Goal: Information Seeking & Learning: Learn about a topic

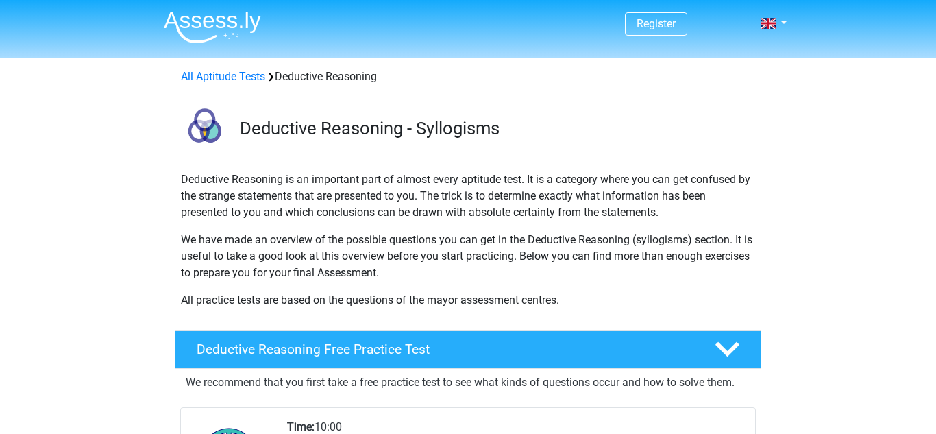
scroll to position [258, 0]
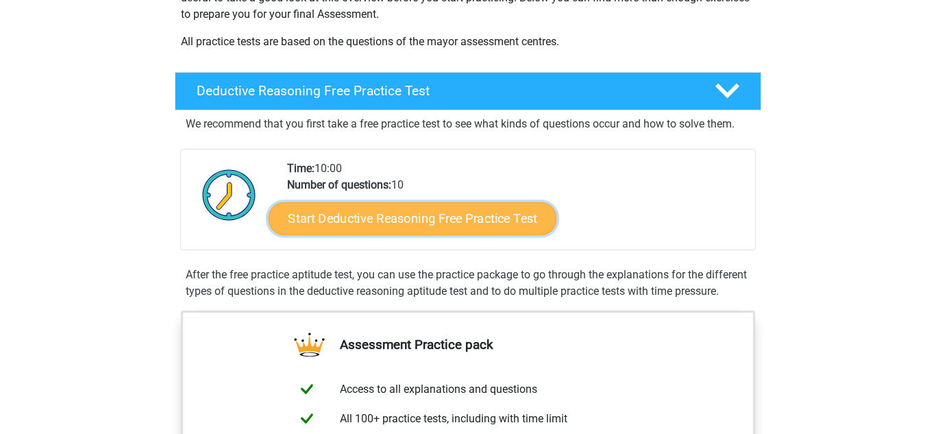
click at [327, 216] on link "Start Deductive Reasoning Free Practice Test" at bounding box center [412, 217] width 288 height 33
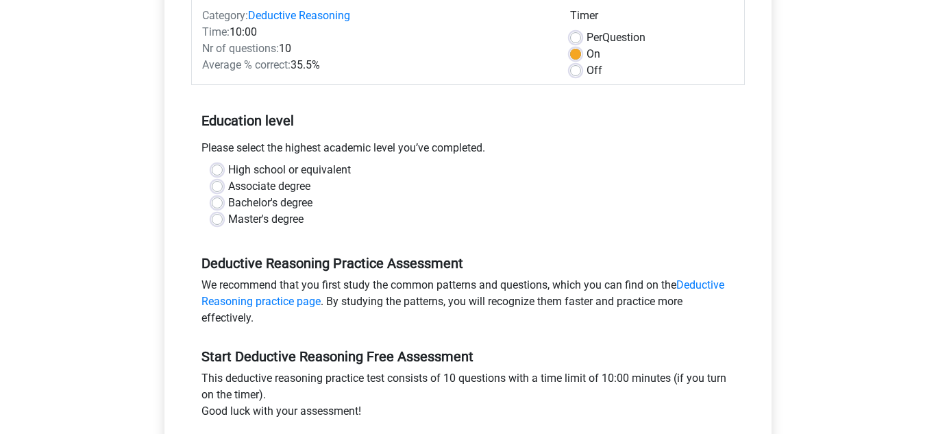
scroll to position [219, 0]
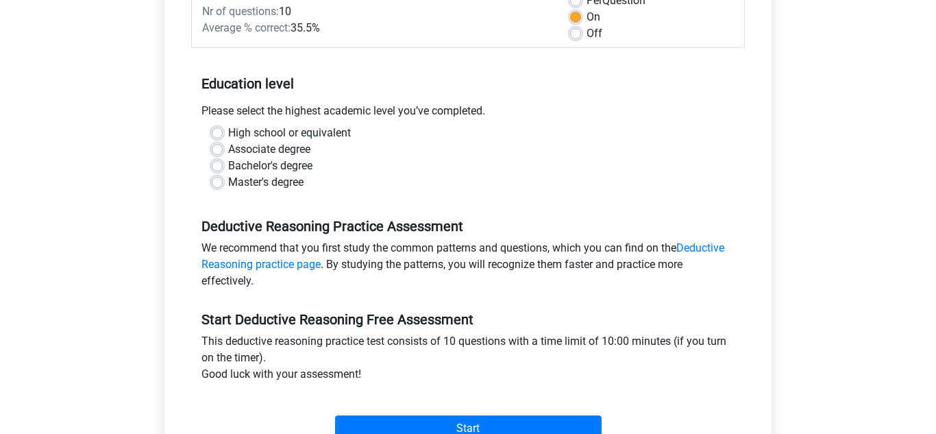
click at [238, 145] on label "Associate degree" at bounding box center [269, 149] width 82 height 16
click at [223, 145] on input "Associate degree" at bounding box center [217, 148] width 11 height 14
radio input "true"
click at [249, 164] on label "Bachelor's degree" at bounding box center [270, 166] width 84 height 16
click at [223, 164] on input "Bachelor's degree" at bounding box center [217, 165] width 11 height 14
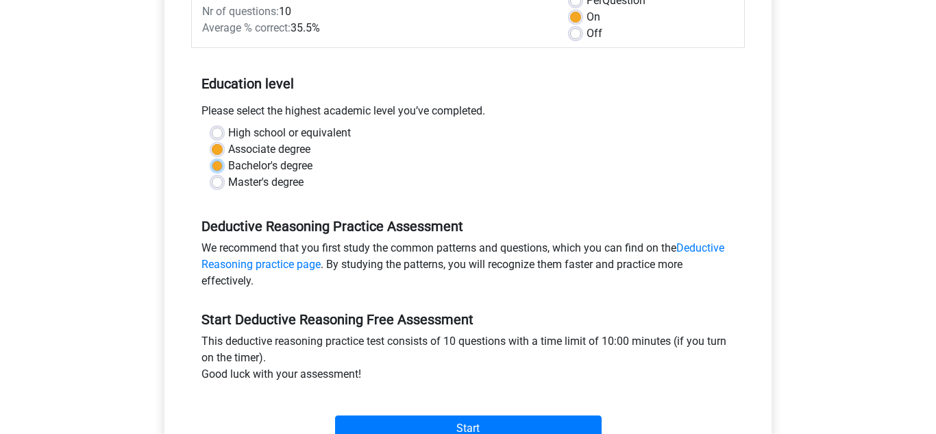
radio input "true"
click at [281, 129] on label "High school or equivalent" at bounding box center [289, 133] width 123 height 16
click at [223, 129] on input "High school or equivalent" at bounding box center [217, 132] width 11 height 14
radio input "true"
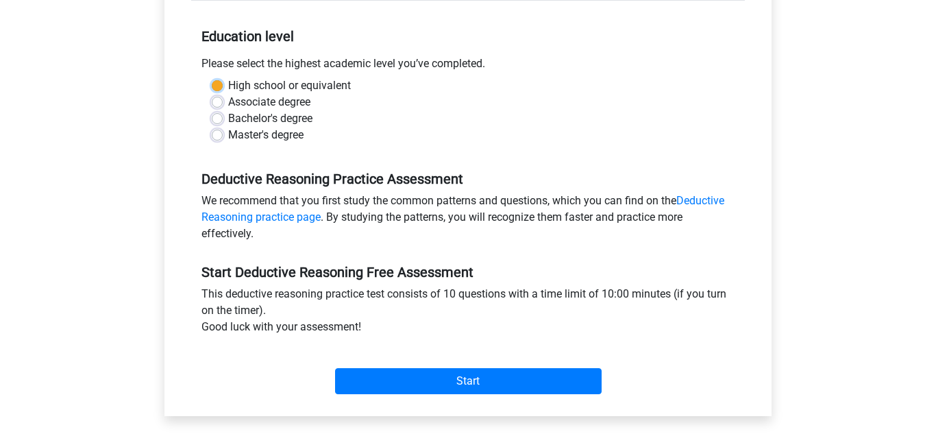
scroll to position [269, 0]
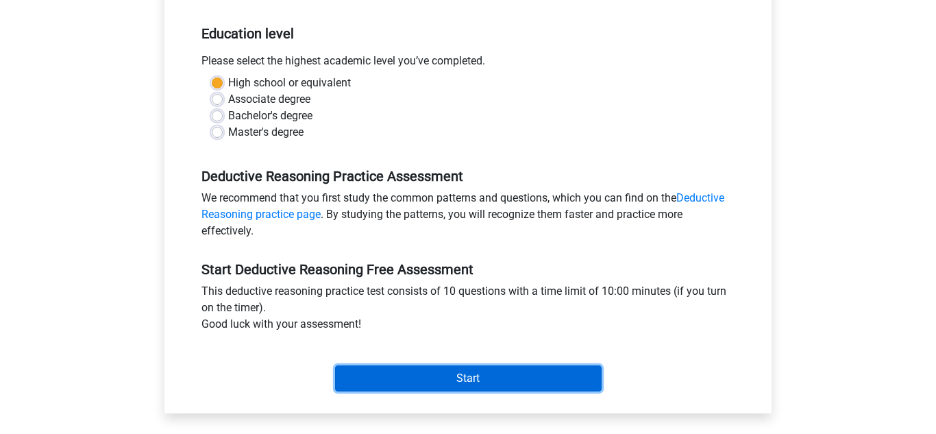
click at [395, 376] on input "Start" at bounding box center [468, 378] width 266 height 26
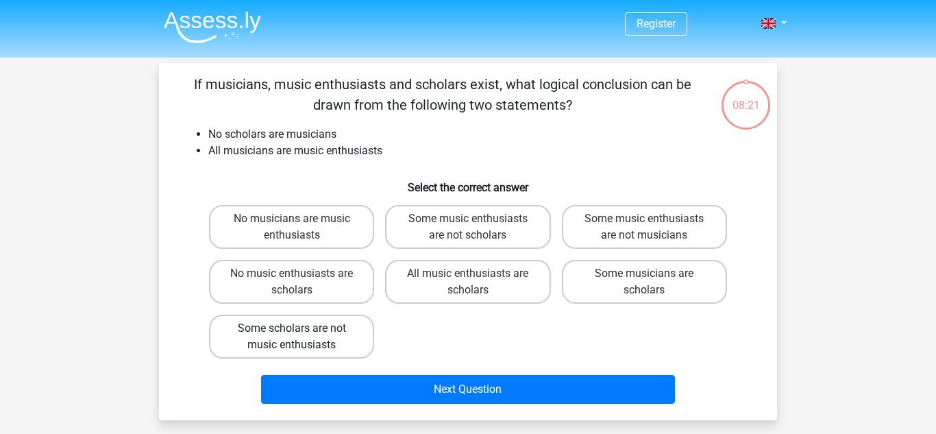
click at [333, 325] on label "Some scholars are not music enthusiasts" at bounding box center [291, 336] width 165 height 44
click at [301, 328] on input "Some scholars are not music enthusiasts" at bounding box center [296, 332] width 9 height 9
radio input "true"
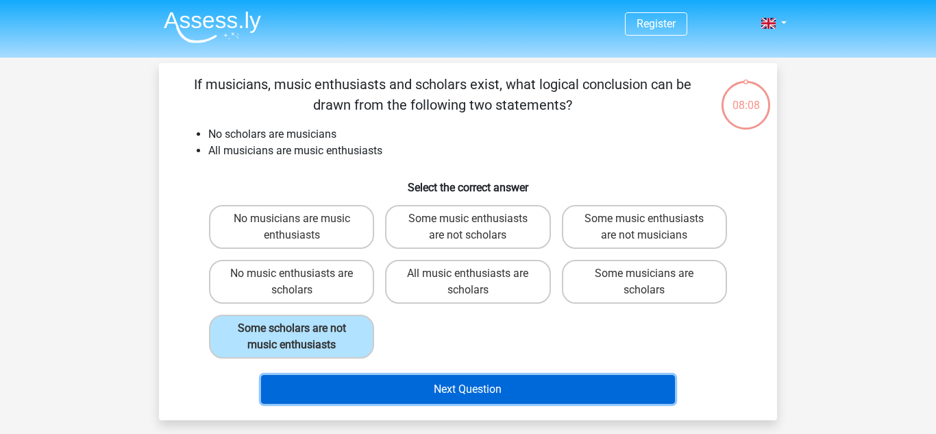
click at [423, 386] on button "Next Question" at bounding box center [468, 389] width 414 height 29
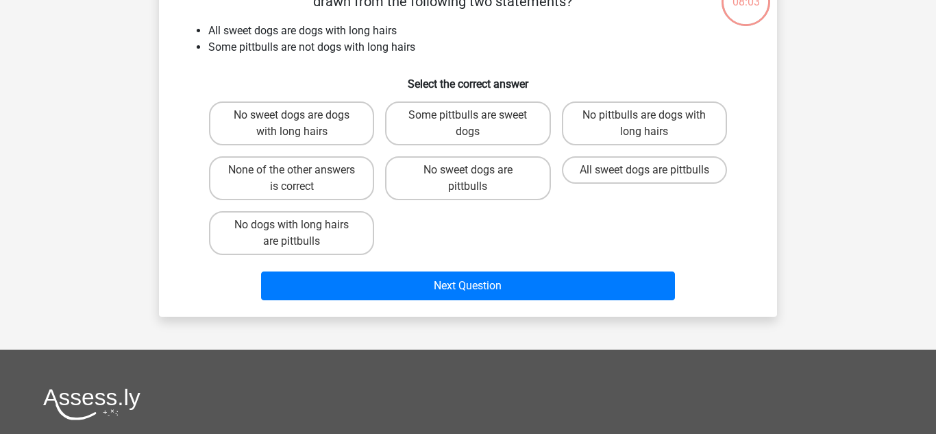
scroll to position [105, 0]
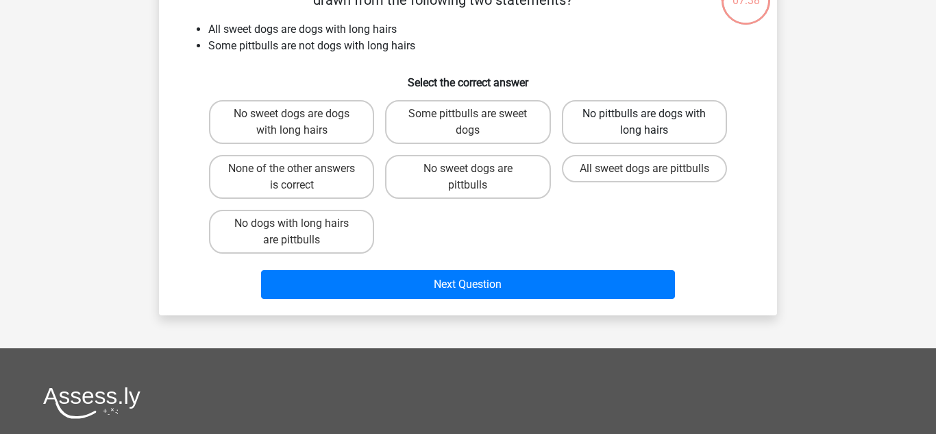
click at [604, 125] on label "No pittbulls are dogs with long hairs" at bounding box center [644, 122] width 165 height 44
click at [644, 123] on input "No pittbulls are dogs with long hairs" at bounding box center [648, 118] width 9 height 9
radio input "true"
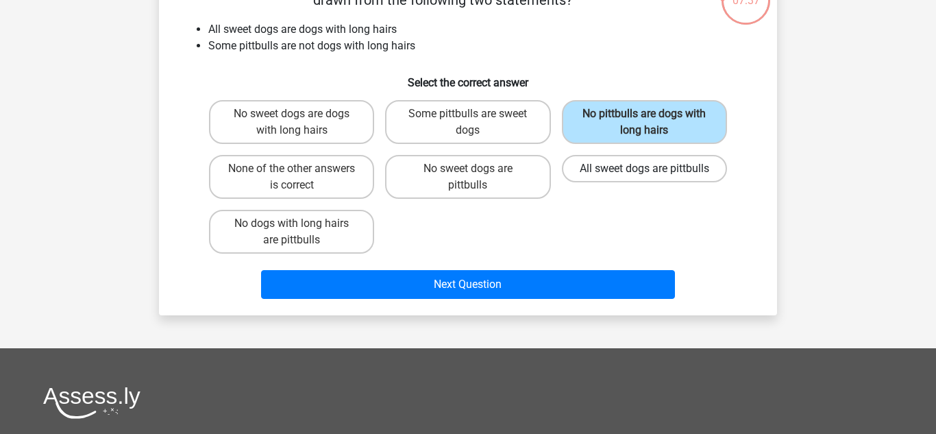
click at [621, 179] on label "All sweet dogs are pittbulls" at bounding box center [644, 168] width 165 height 27
click at [644, 177] on input "All sweet dogs are pittbulls" at bounding box center [648, 172] width 9 height 9
radio input "true"
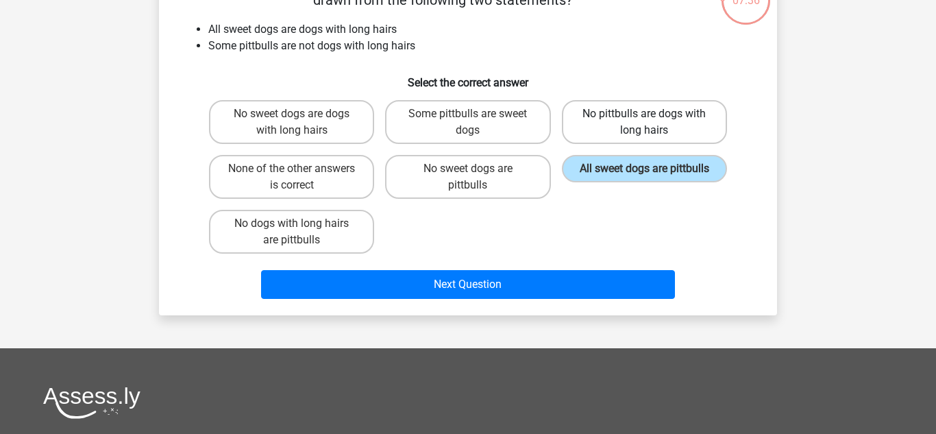
click at [625, 108] on label "No pittbulls are dogs with long hairs" at bounding box center [644, 122] width 165 height 44
click at [644, 114] on input "No pittbulls are dogs with long hairs" at bounding box center [648, 118] width 9 height 9
radio input "true"
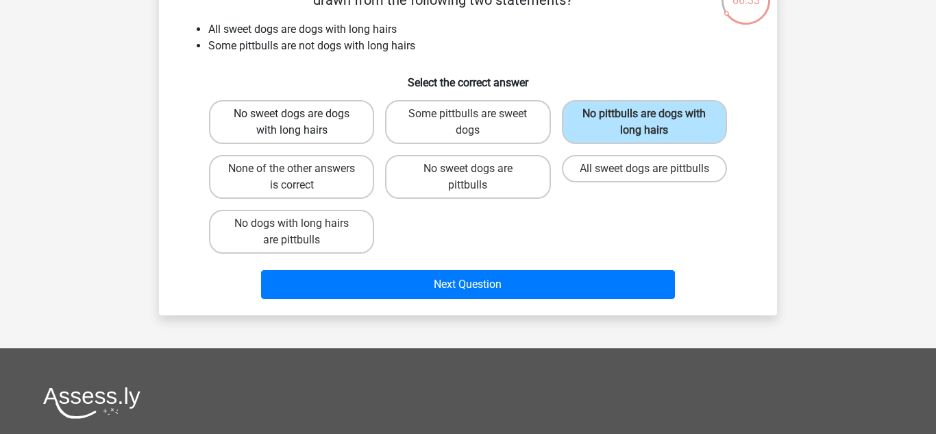
click at [297, 135] on label "No sweet dogs are dogs with long hairs" at bounding box center [291, 122] width 165 height 44
click at [297, 123] on input "No sweet dogs are dogs with long hairs" at bounding box center [296, 118] width 9 height 9
radio input "true"
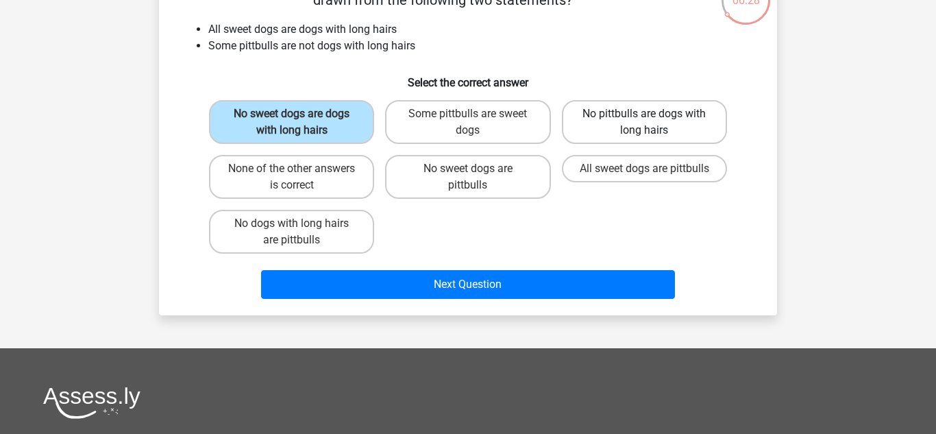
click at [673, 112] on label "No pittbulls are dogs with long hairs" at bounding box center [644, 122] width 165 height 44
click at [653, 114] on input "No pittbulls are dogs with long hairs" at bounding box center [648, 118] width 9 height 9
radio input "true"
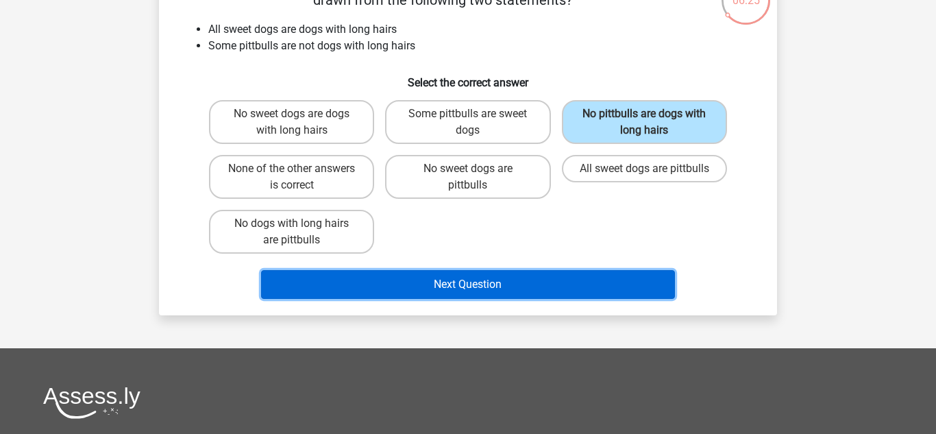
click at [611, 270] on button "Next Question" at bounding box center [468, 284] width 414 height 29
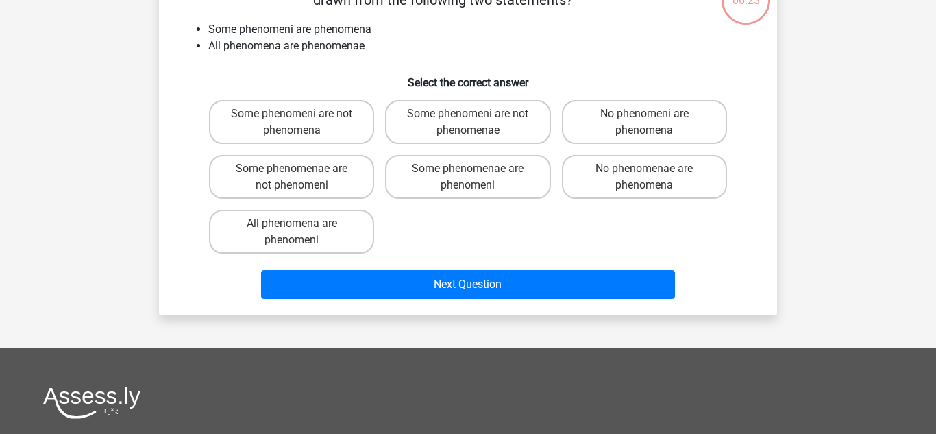
scroll to position [63, 0]
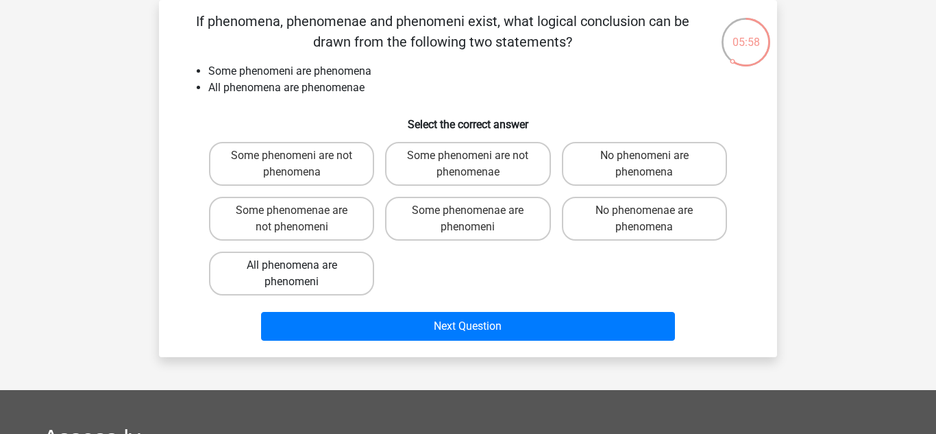
click at [364, 285] on label "All phenomena are phenomeni" at bounding box center [291, 273] width 165 height 44
click at [301, 274] on input "All phenomena are phenomeni" at bounding box center [296, 269] width 9 height 9
radio input "true"
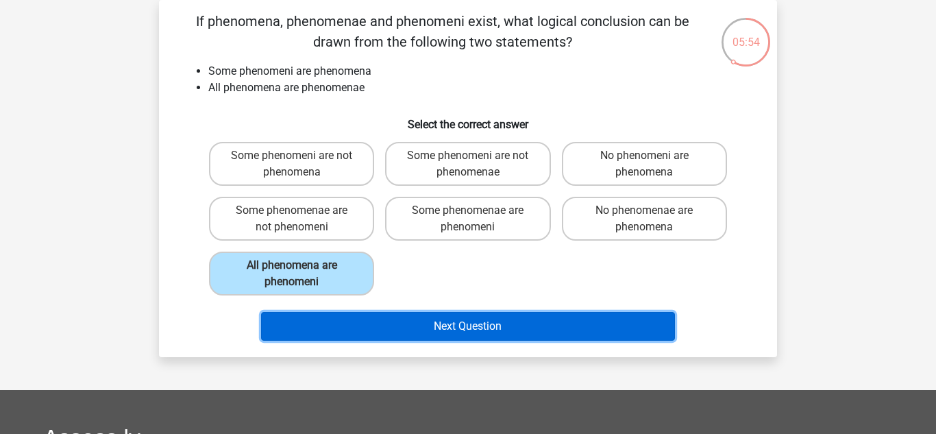
click at [491, 321] on button "Next Question" at bounding box center [468, 326] width 414 height 29
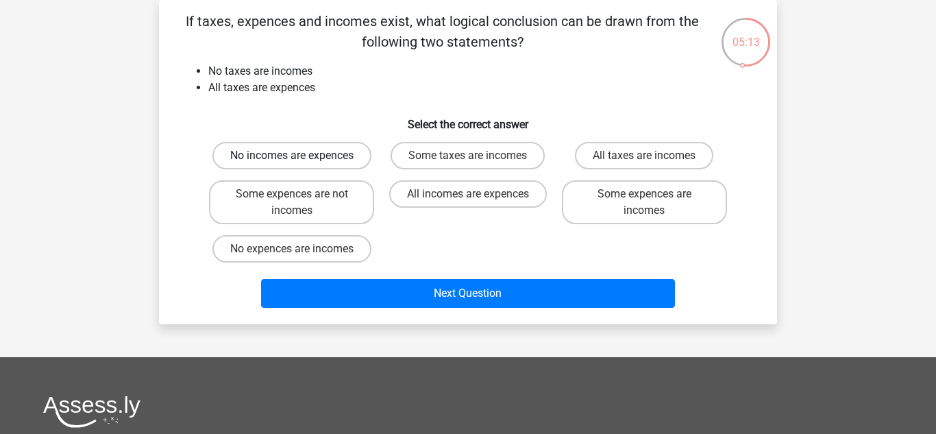
click at [286, 160] on label "No incomes are expences" at bounding box center [291, 155] width 159 height 27
click at [292, 160] on input "No incomes are expences" at bounding box center [296, 159] width 9 height 9
radio input "true"
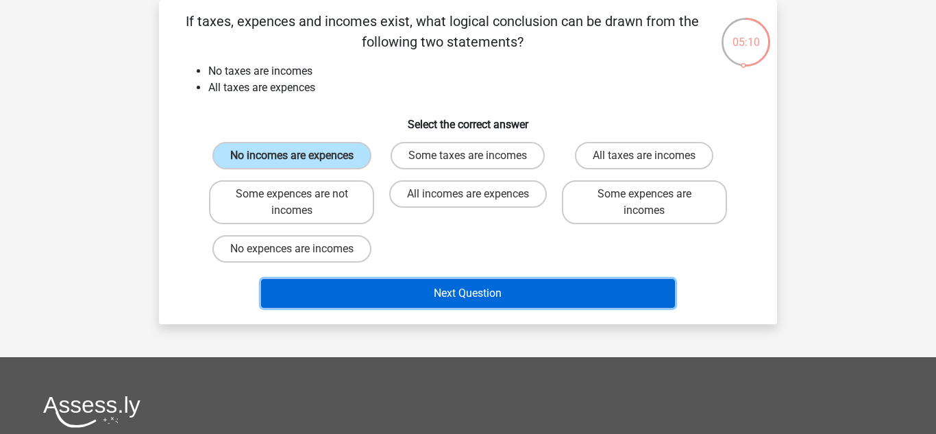
click at [508, 301] on button "Next Question" at bounding box center [468, 293] width 414 height 29
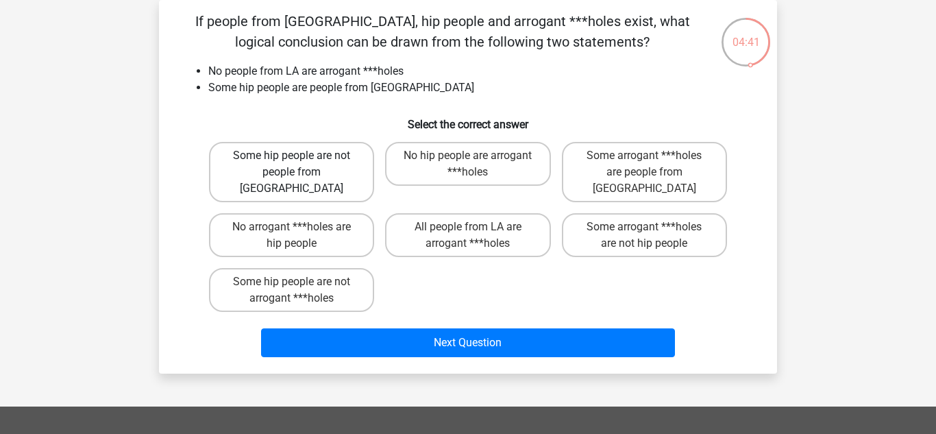
click at [277, 157] on label "Some hip people are not people from LA" at bounding box center [291, 172] width 165 height 60
click at [292, 157] on input "Some hip people are not people from LA" at bounding box center [296, 159] width 9 height 9
radio input "true"
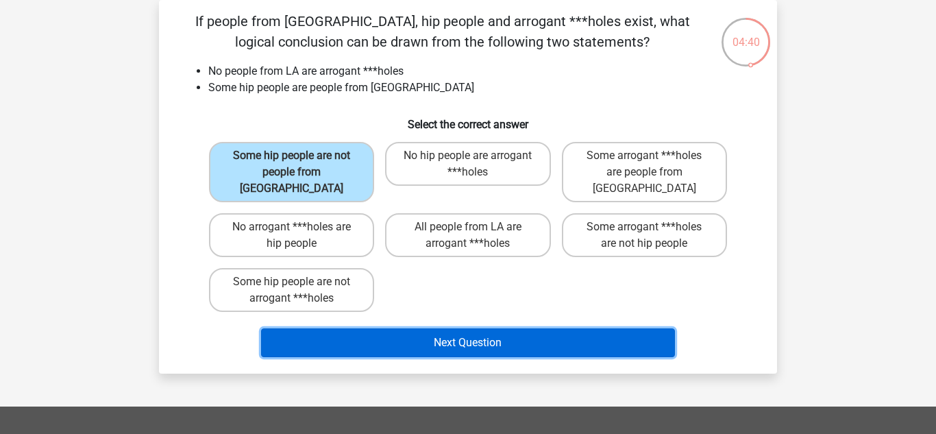
click at [364, 328] on button "Next Question" at bounding box center [468, 342] width 414 height 29
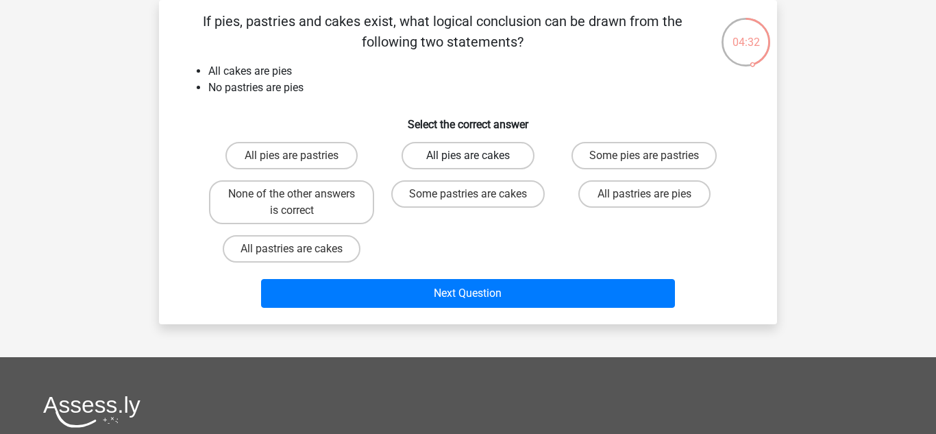
click at [429, 156] on label "All pies are cakes" at bounding box center [467, 155] width 132 height 27
click at [468, 156] on input "All pies are cakes" at bounding box center [472, 159] width 9 height 9
radio input "true"
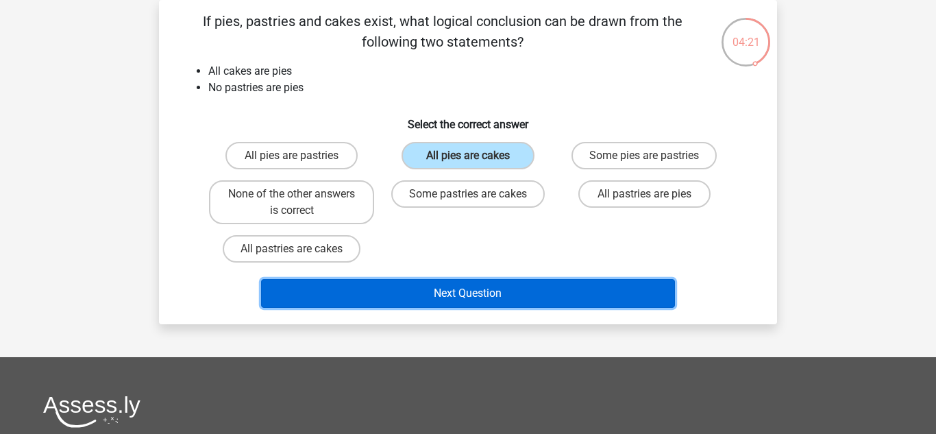
click at [420, 297] on button "Next Question" at bounding box center [468, 293] width 414 height 29
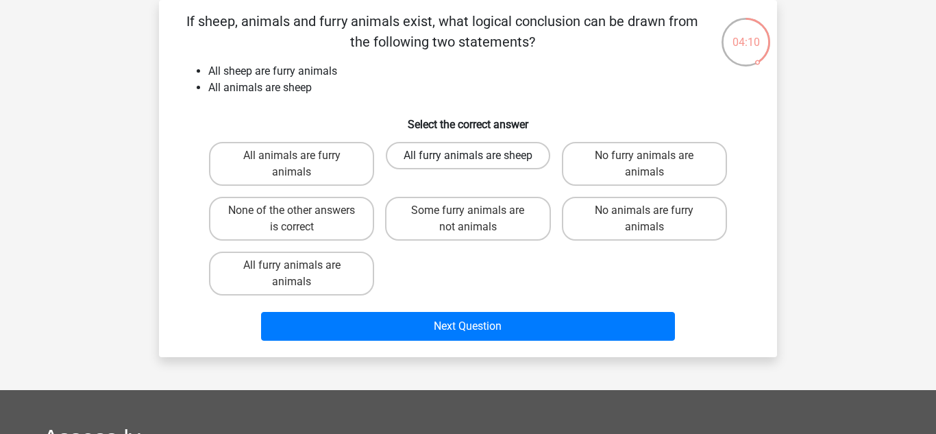
click at [420, 166] on label "All furry animals are sheep" at bounding box center [468, 155] width 164 height 27
click at [468, 164] on input "All furry animals are sheep" at bounding box center [472, 159] width 9 height 9
radio input "true"
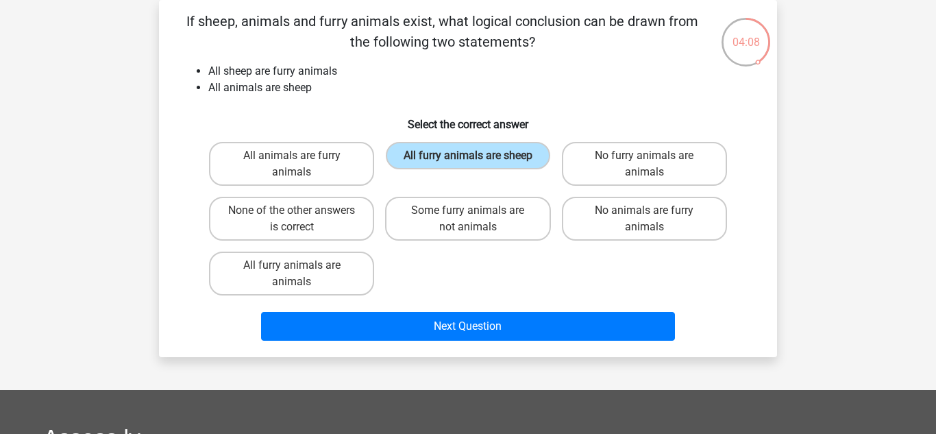
click at [436, 342] on div "Next Question" at bounding box center [467, 329] width 529 height 34
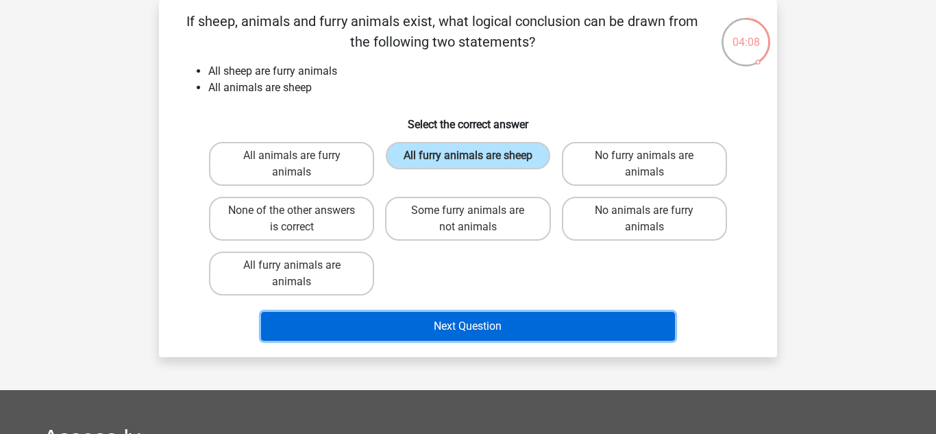
click at [440, 338] on button "Next Question" at bounding box center [468, 326] width 414 height 29
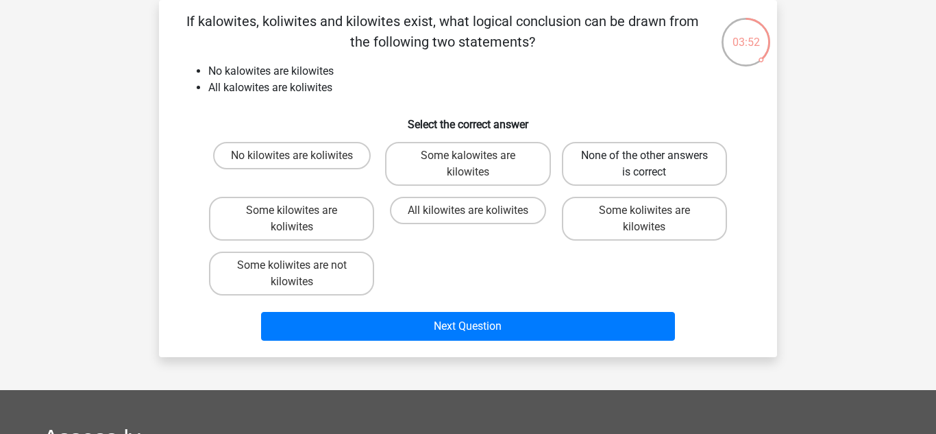
click at [608, 162] on label "None of the other answers is correct" at bounding box center [644, 164] width 165 height 44
click at [644, 162] on input "None of the other answers is correct" at bounding box center [648, 159] width 9 height 9
radio input "true"
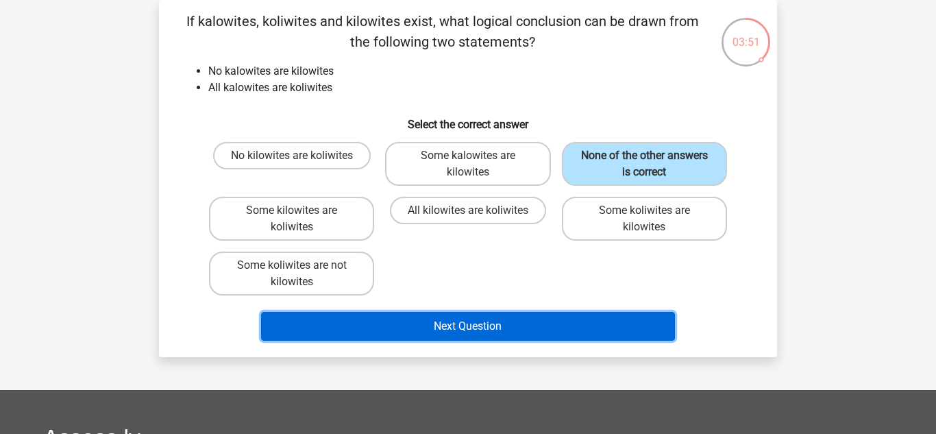
click at [508, 318] on button "Next Question" at bounding box center [468, 326] width 414 height 29
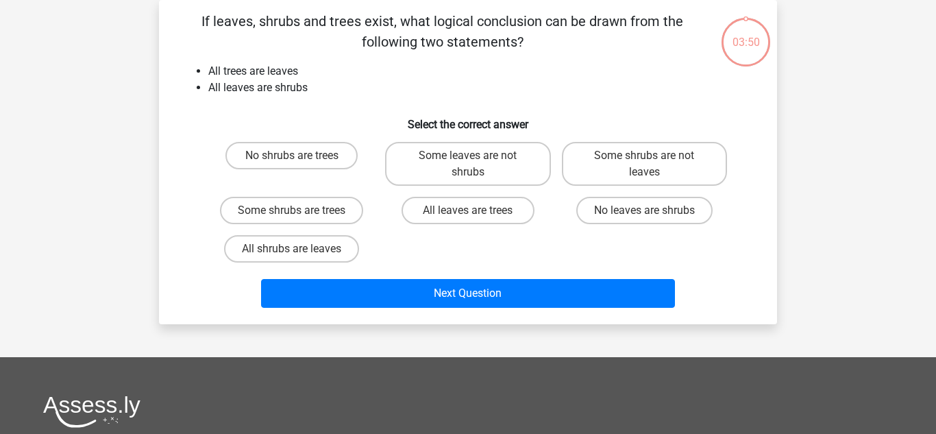
scroll to position [0, 0]
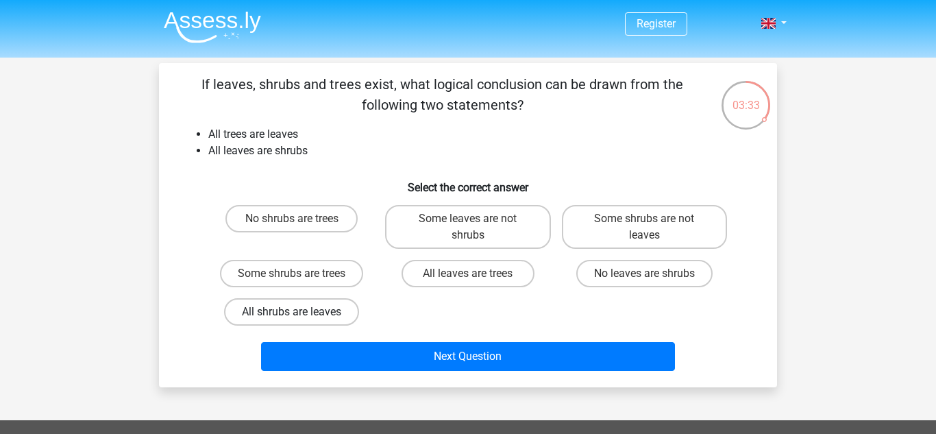
click at [342, 310] on label "All shrubs are leaves" at bounding box center [291, 311] width 135 height 27
click at [301, 312] on input "All shrubs are leaves" at bounding box center [296, 316] width 9 height 9
radio input "true"
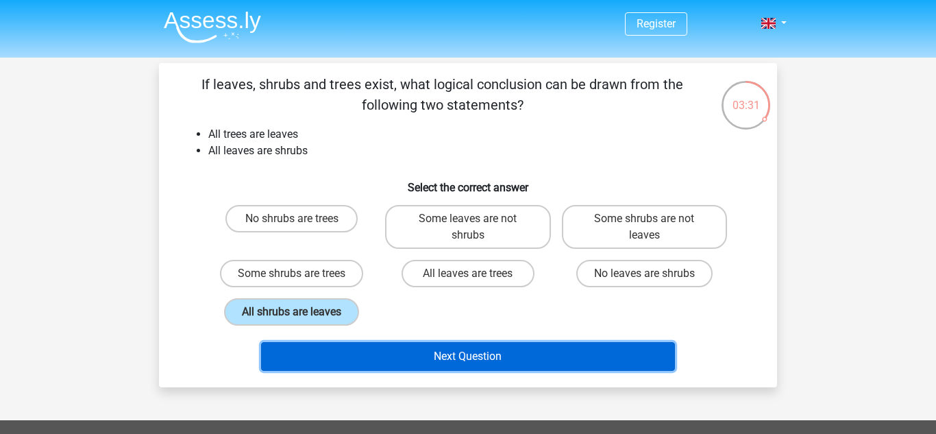
click at [423, 352] on button "Next Question" at bounding box center [468, 356] width 414 height 29
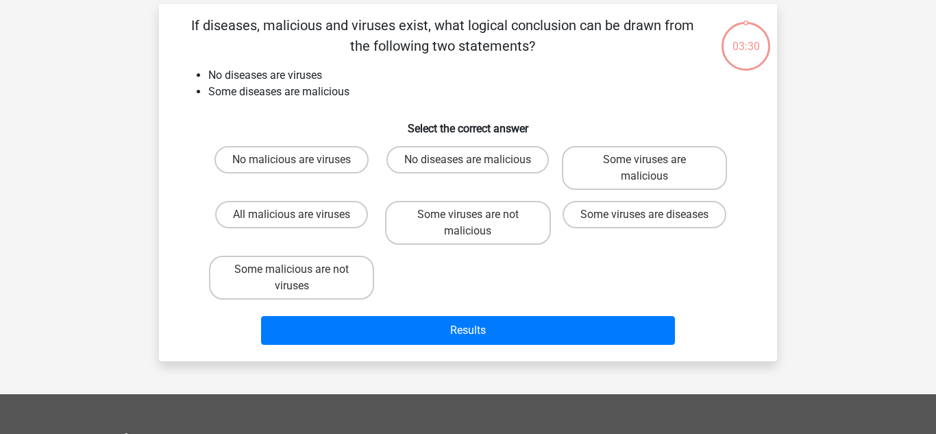
scroll to position [63, 0]
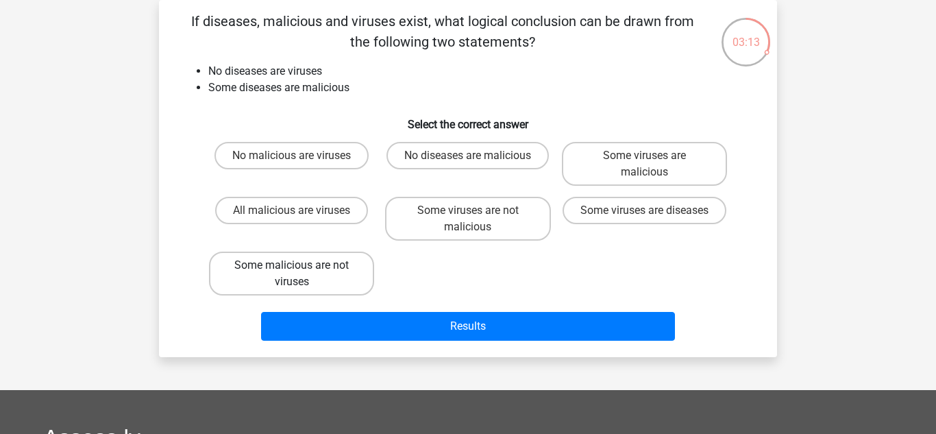
click at [367, 275] on label "Some malicious are not viruses" at bounding box center [291, 273] width 165 height 44
click at [301, 274] on input "Some malicious are not viruses" at bounding box center [296, 269] width 9 height 9
radio input "true"
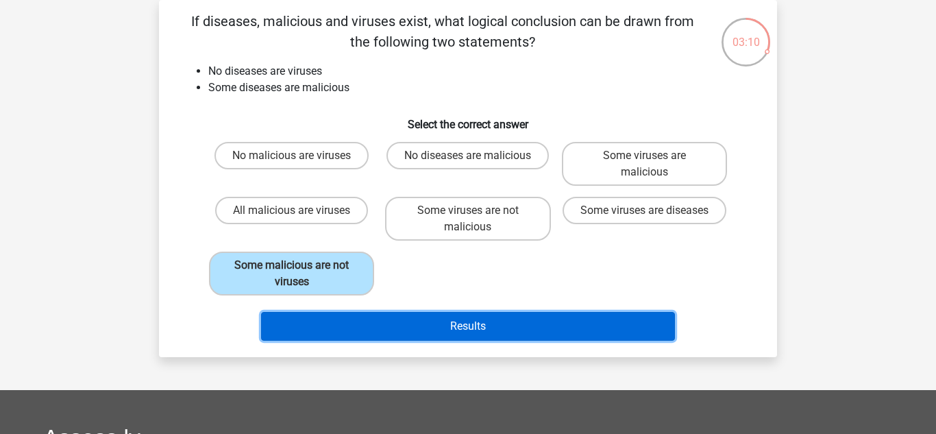
click at [483, 325] on button "Results" at bounding box center [468, 326] width 414 height 29
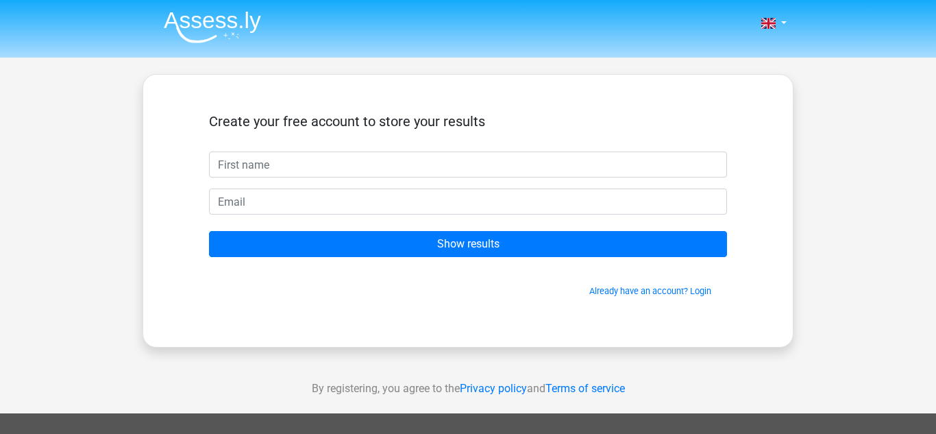
type input "f"
click at [353, 173] on input "f" at bounding box center [468, 164] width 518 height 26
type input "fatai"
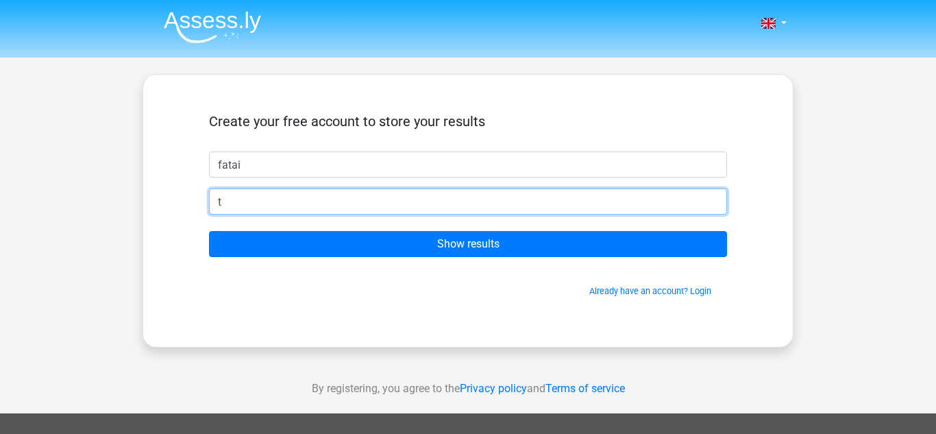
type input "[EMAIL_ADDRESS][DOMAIN_NAME]"
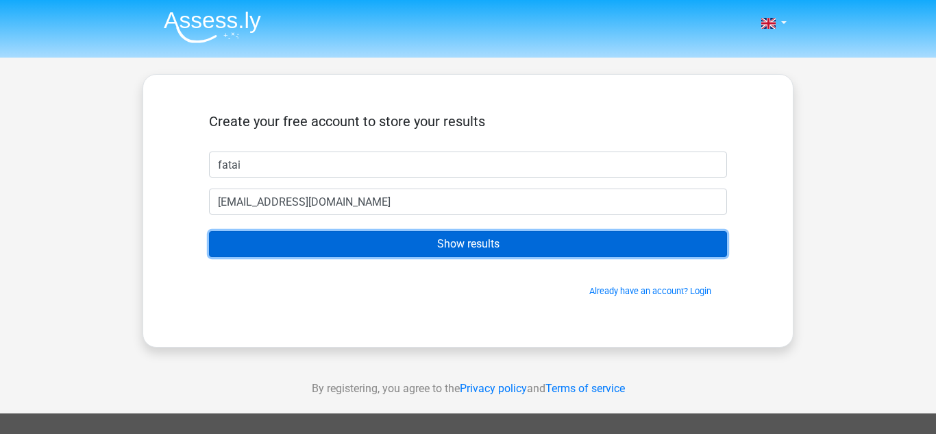
click at [339, 244] on input "Show results" at bounding box center [468, 244] width 518 height 26
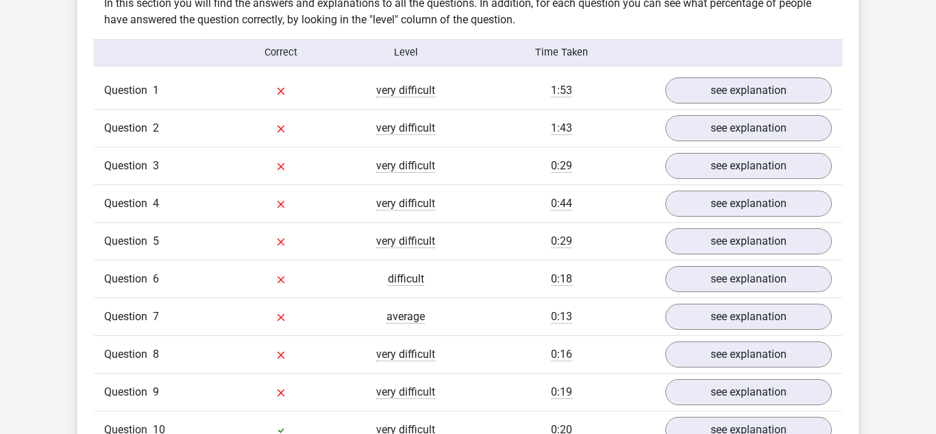
scroll to position [1081, 0]
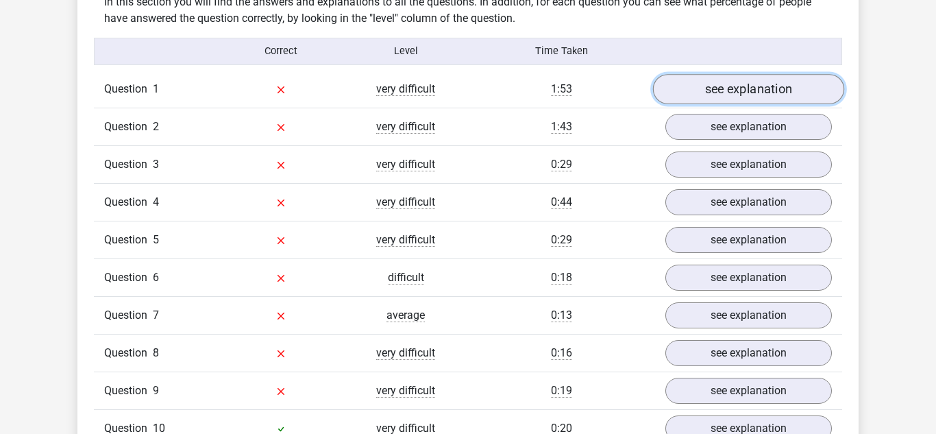
click at [710, 94] on link "see explanation" at bounding box center [748, 89] width 191 height 30
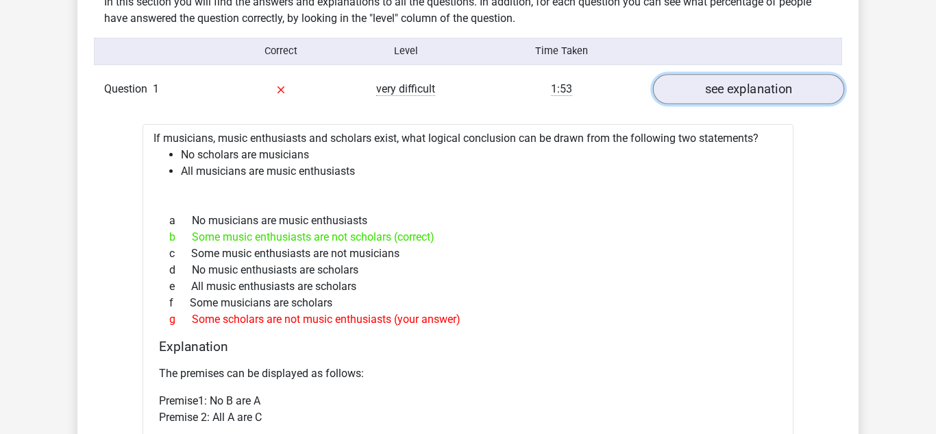
click at [710, 94] on link "see explanation" at bounding box center [748, 89] width 191 height 30
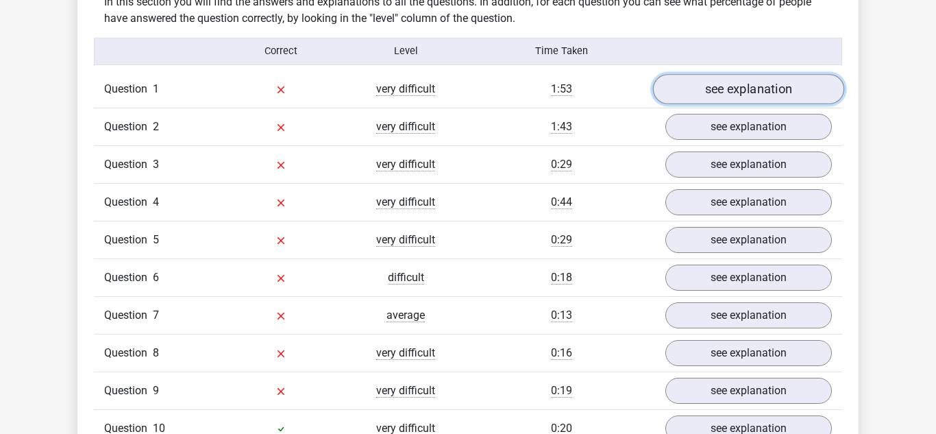
click at [710, 94] on link "see explanation" at bounding box center [748, 89] width 191 height 30
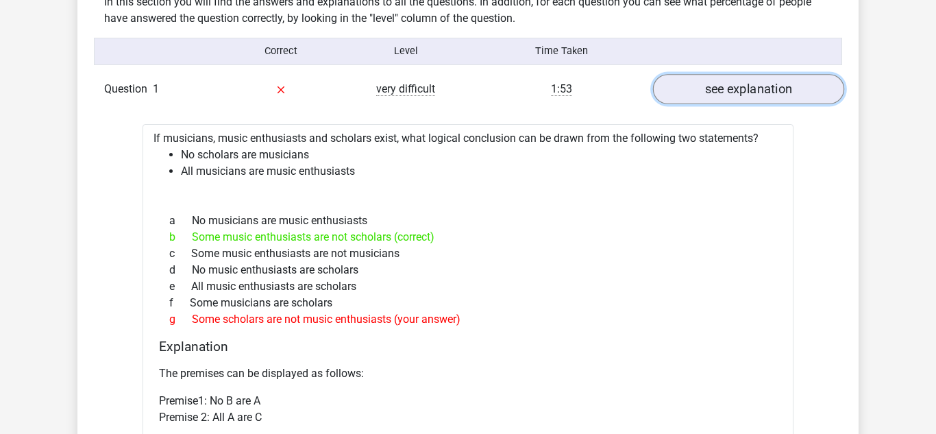
click at [710, 94] on link "see explanation" at bounding box center [748, 89] width 191 height 30
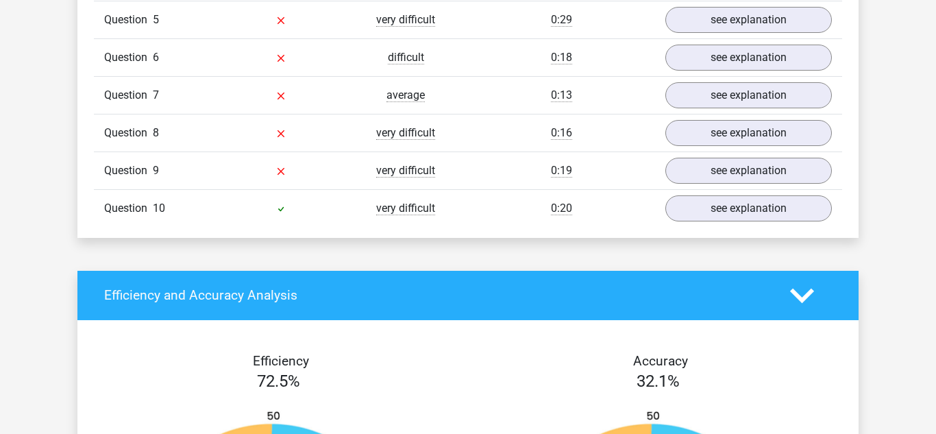
scroll to position [1302, 0]
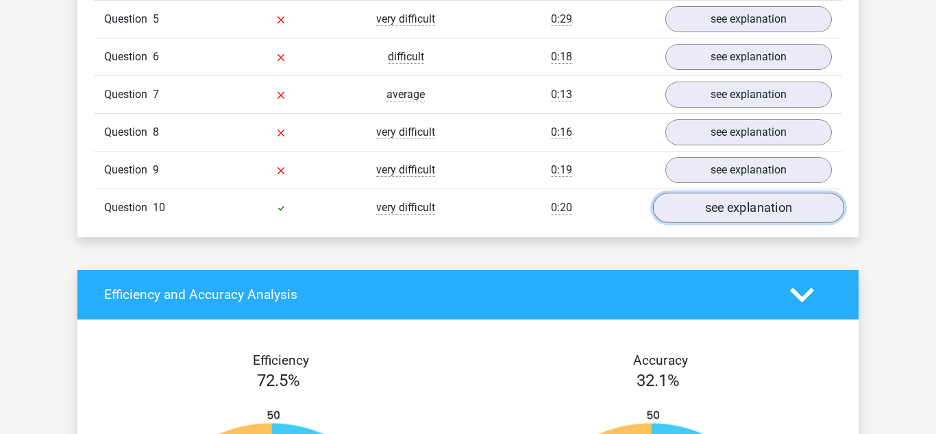
click at [731, 205] on link "see explanation" at bounding box center [748, 207] width 191 height 30
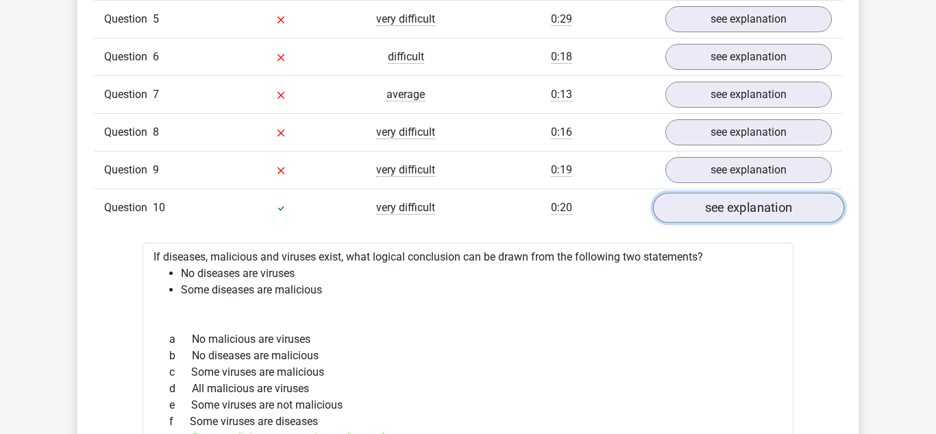
click at [731, 205] on link "see explanation" at bounding box center [748, 207] width 191 height 30
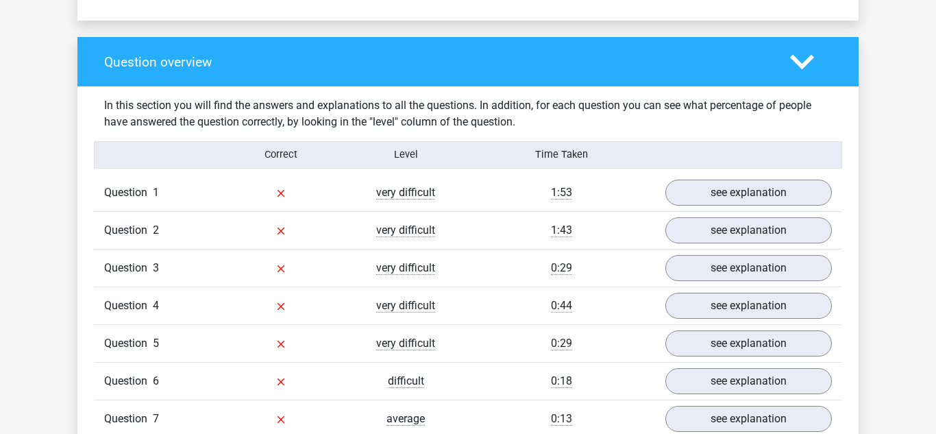
scroll to position [979, 0]
